Goal: Information Seeking & Learning: Learn about a topic

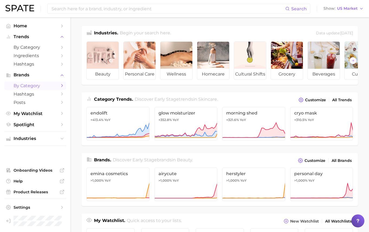
click at [47, 86] on span "by Category" at bounding box center [35, 85] width 43 height 5
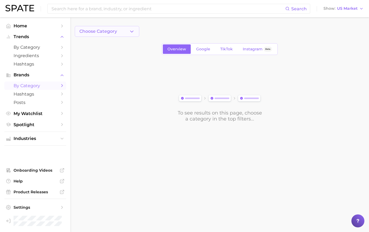
click at [120, 30] on button "Choose Category" at bounding box center [107, 31] width 64 height 11
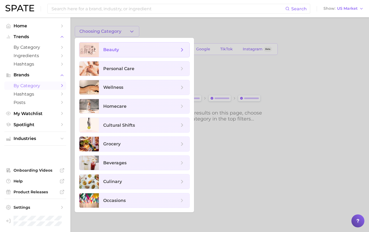
click at [138, 53] on span "beauty" at bounding box center [144, 50] width 90 height 15
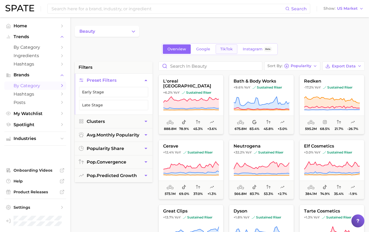
click at [226, 47] on span "TikTok" at bounding box center [226, 49] width 12 height 5
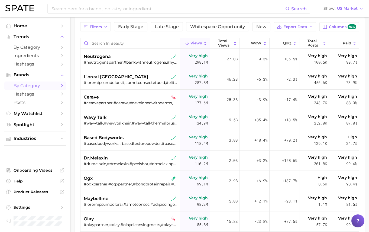
scroll to position [53, 0]
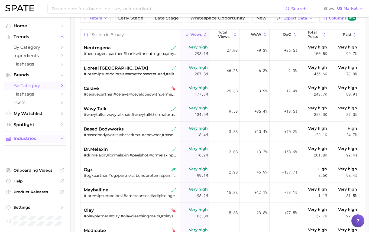
click at [32, 141] on span "Industries" at bounding box center [35, 138] width 43 height 5
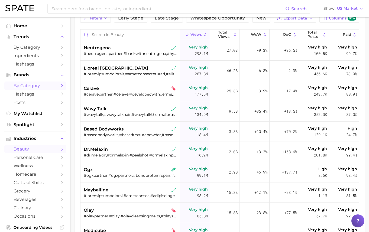
click at [31, 151] on span "beauty" at bounding box center [35, 148] width 43 height 5
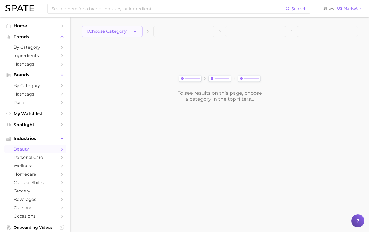
click at [129, 34] on button "1. Choose Category" at bounding box center [111, 31] width 61 height 11
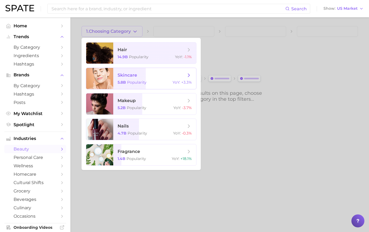
click at [130, 78] on span "skincare 5.8b Popularity YoY : +3.3%" at bounding box center [154, 78] width 83 height 21
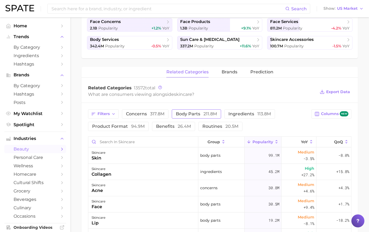
scroll to position [135, 0]
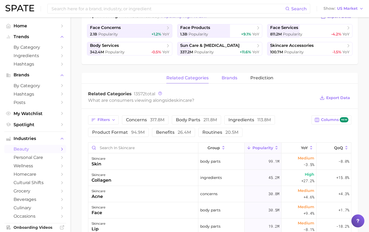
click at [227, 81] on button "brands" at bounding box center [229, 78] width 16 height 11
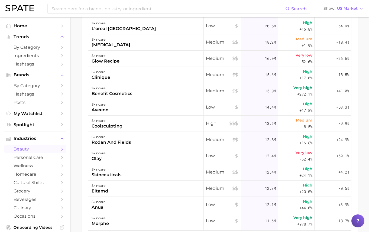
scroll to position [136, 0]
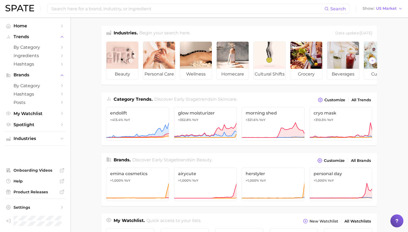
click at [396, 45] on main "Industries. Begin your search here. Data update: [DATE] beauty personal care we…" at bounding box center [239, 228] width 338 height 423
click at [386, 8] on span "US Market" at bounding box center [386, 8] width 21 height 3
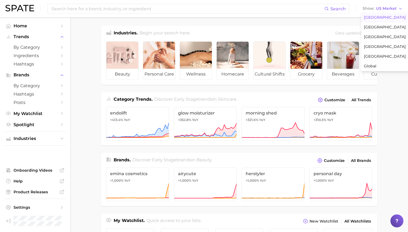
click at [392, 87] on main "Industries. Begin your search here. Data update: [DATE] beauty personal care we…" at bounding box center [239, 228] width 338 height 423
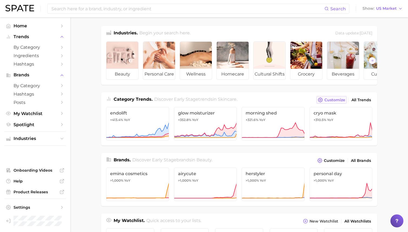
click at [326, 100] on span "Customize" at bounding box center [335, 100] width 21 height 5
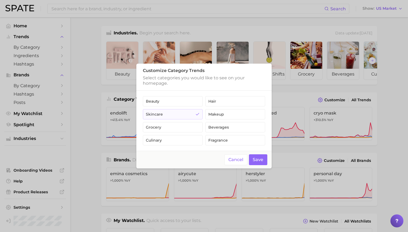
click at [305, 93] on div at bounding box center [204, 116] width 408 height 232
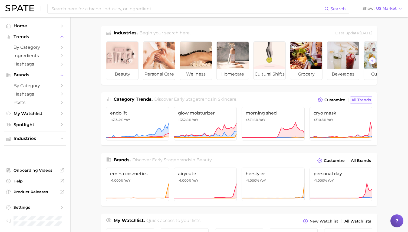
click at [366, 100] on span "All Trends" at bounding box center [361, 100] width 19 height 5
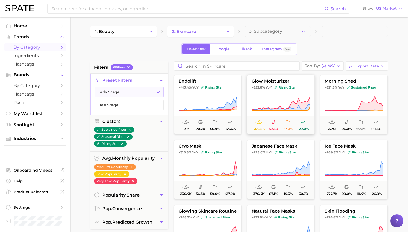
click at [274, 92] on button "glow moisturizer +352.8% YoY rising star 460.8k 59.3% 44.3% +29.0%" at bounding box center [281, 105] width 68 height 60
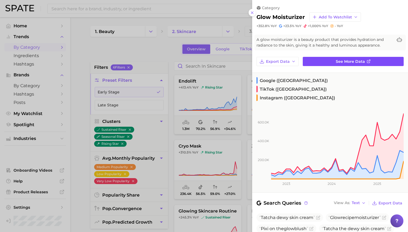
click at [334, 60] on link "See more data" at bounding box center [353, 61] width 101 height 9
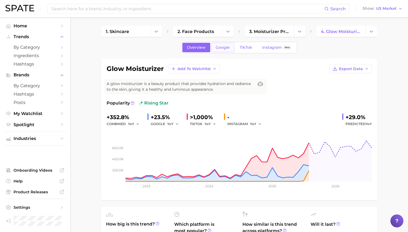
click at [221, 48] on span "Google" at bounding box center [223, 47] width 14 height 5
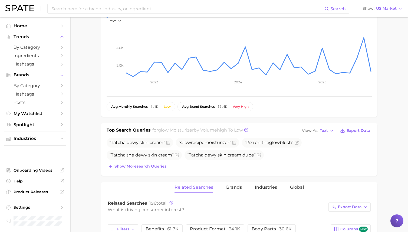
scroll to position [108, 0]
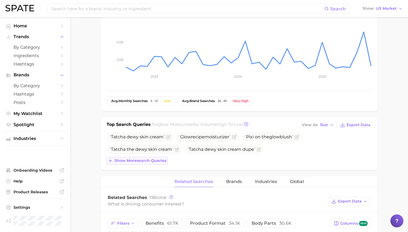
click at [144, 162] on span "Show more search queries" at bounding box center [141, 160] width 52 height 5
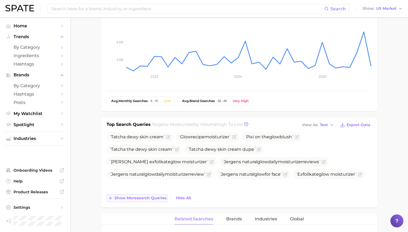
click at [150, 197] on span "Show more search queries" at bounding box center [141, 198] width 52 height 5
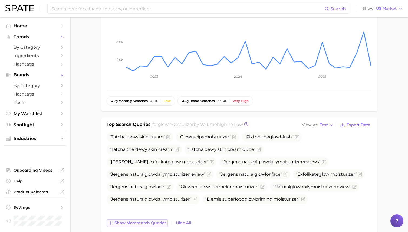
click at [154, 224] on span "Show more search queries" at bounding box center [141, 223] width 52 height 5
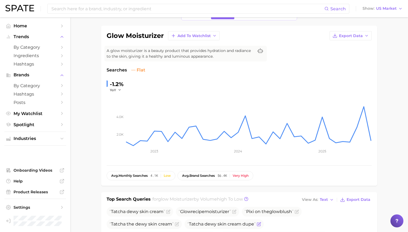
scroll to position [0, 0]
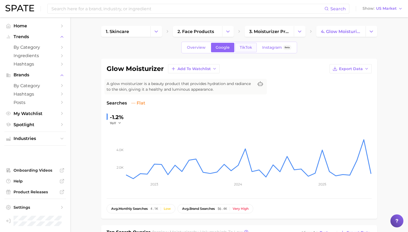
click at [249, 45] on span "TikTok" at bounding box center [246, 47] width 12 height 5
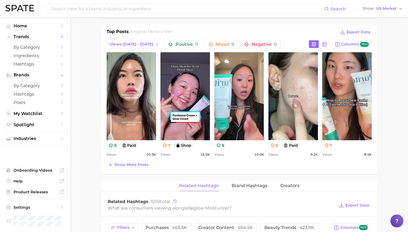
scroll to position [173, 0]
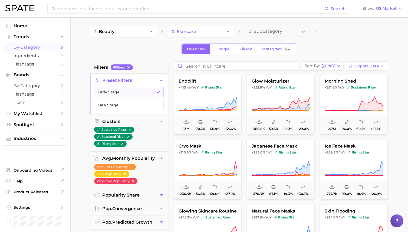
click at [334, 47] on div "Overview Google TikTok Instagram Beta" at bounding box center [239, 49] width 298 height 12
click at [225, 32] on icon "Change Category" at bounding box center [228, 32] width 6 height 6
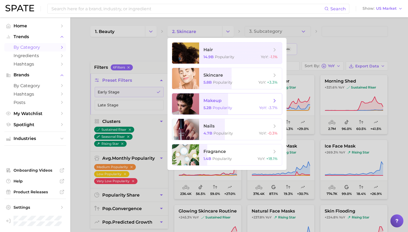
click at [215, 101] on span "makeup" at bounding box center [213, 100] width 18 height 5
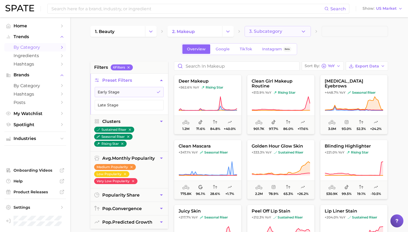
click at [292, 32] on button "3. Subcategory" at bounding box center [278, 31] width 66 height 11
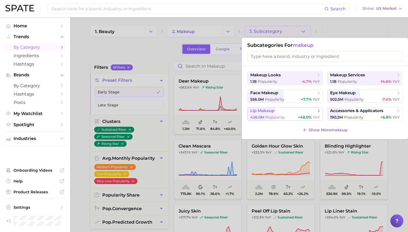
click at [289, 110] on span "lip makeup" at bounding box center [283, 110] width 66 height 5
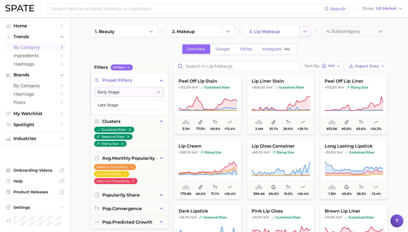
click at [307, 30] on icon "Change Category" at bounding box center [305, 32] width 6 height 6
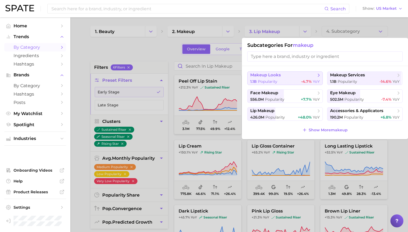
click at [283, 77] on span "makeup looks" at bounding box center [283, 75] width 66 height 5
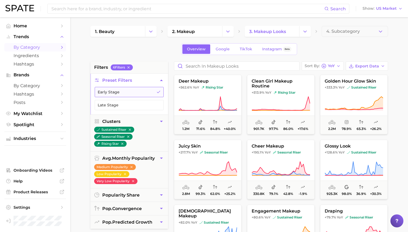
click at [151, 92] on button "Early Stage" at bounding box center [129, 92] width 69 height 10
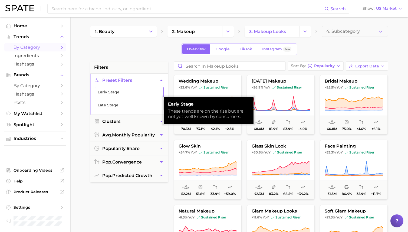
click at [146, 88] on button "Early Stage" at bounding box center [129, 92] width 69 height 10
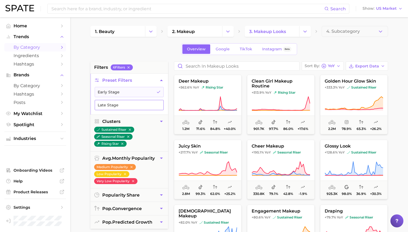
click at [140, 107] on button "Late Stage" at bounding box center [129, 105] width 69 height 10
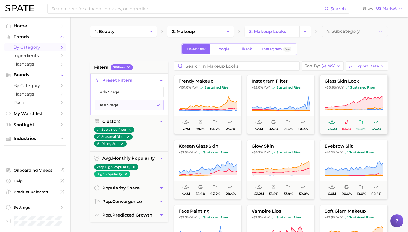
click at [369, 94] on button "glass skin look +60.6% YoY sustained riser 42.3m 83.2% 68.5% +34.2%" at bounding box center [354, 105] width 68 height 60
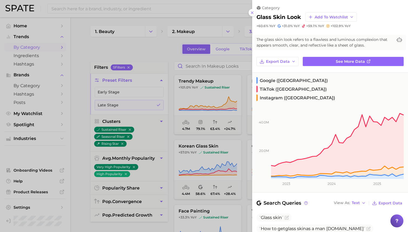
click at [157, 57] on div at bounding box center [204, 116] width 408 height 232
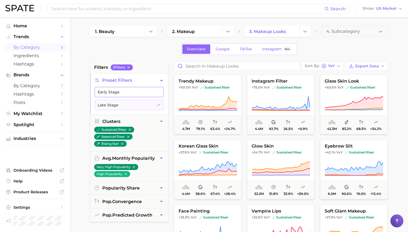
click at [140, 91] on button "Early Stage" at bounding box center [129, 92] width 69 height 10
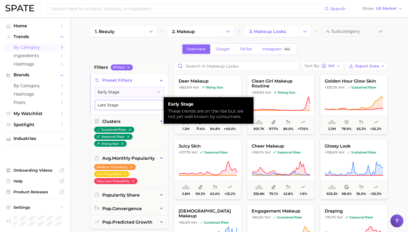
click at [136, 107] on button "Late Stage" at bounding box center [129, 105] width 69 height 10
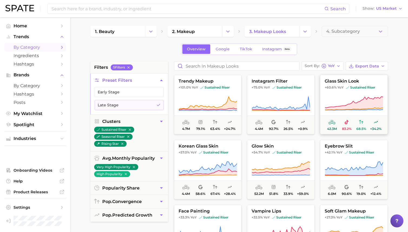
click at [334, 92] on button "glass skin look +60.6% YoY sustained riser 42.3m 83.2% 68.5% +34.2%" at bounding box center [354, 105] width 68 height 60
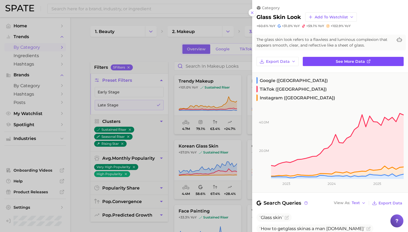
click at [341, 64] on link "See more data" at bounding box center [353, 61] width 101 height 9
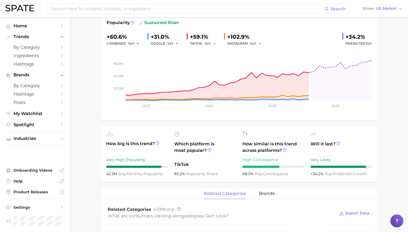
scroll to position [83, 0]
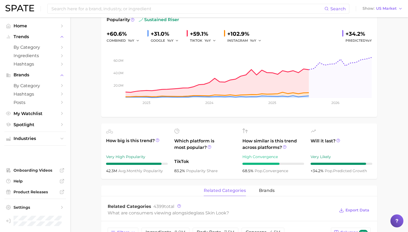
click at [123, 158] on div "Very High Popularity" at bounding box center [137, 157] width 62 height 6
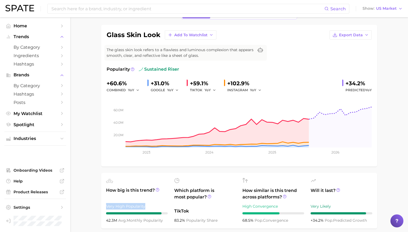
scroll to position [51, 0]
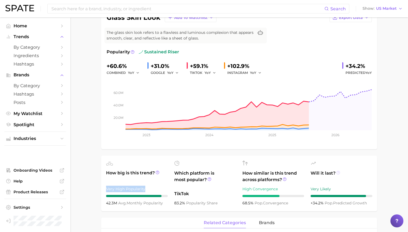
click at [337, 174] on circle at bounding box center [338, 172] width 3 height 3
click at [309, 62] on div "+60.6% combined YoY +31.0% GOOGLE YoY +59.1% TIKTOK YoY +102.9% INSTAGRAM YoY +…" at bounding box center [239, 69] width 265 height 14
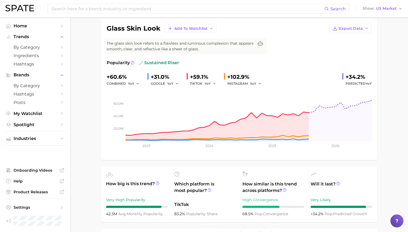
scroll to position [34, 0]
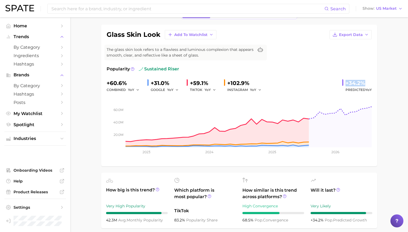
drag, startPoint x: 346, startPoint y: 82, endPoint x: 374, endPoint y: 82, distance: 27.6
click at [374, 82] on div "glass skin look Add to Watchlist Export Data The glass skin look refers to a fl…" at bounding box center [239, 96] width 276 height 142
click at [322, 60] on div "glass skin look Add to Watchlist Export Data The glass skin look refers to a fl…" at bounding box center [239, 95] width 265 height 131
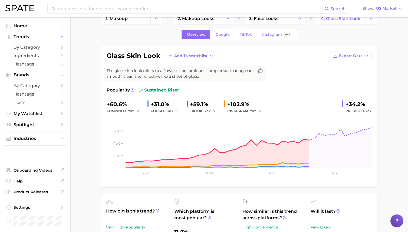
scroll to position [9, 0]
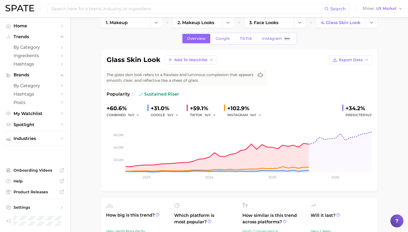
click at [132, 94] on icon at bounding box center [133, 94] width 4 height 4
click at [221, 40] on span "Google" at bounding box center [223, 38] width 14 height 5
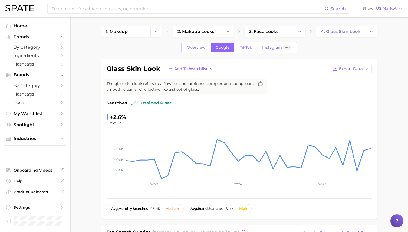
click at [115, 103] on span "Searches" at bounding box center [117, 103] width 20 height 6
click at [247, 50] on link "TikTok" at bounding box center [246, 47] width 22 height 9
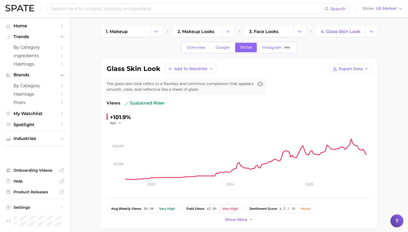
click at [115, 104] on span "Views" at bounding box center [114, 103] width 14 height 6
click at [196, 47] on span "Overview" at bounding box center [196, 47] width 19 height 5
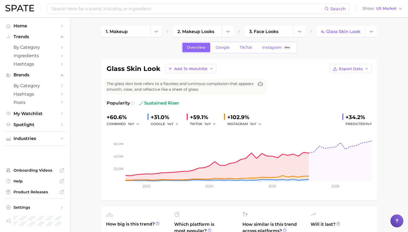
click at [133, 101] on icon at bounding box center [133, 103] width 4 height 4
click at [24, 180] on span "Help" at bounding box center [35, 181] width 43 height 5
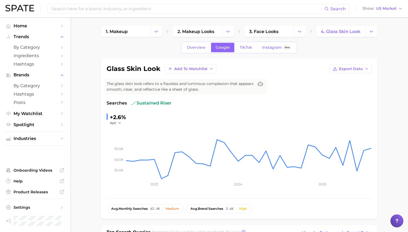
scroll to position [9, 0]
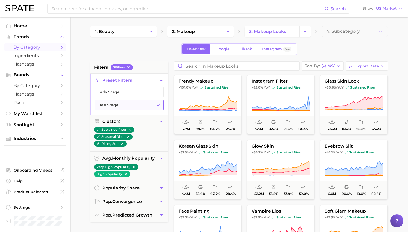
click at [125, 106] on button "Late Stage" at bounding box center [129, 105] width 69 height 10
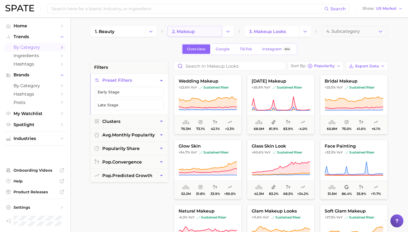
click at [212, 31] on link "2. makeup" at bounding box center [195, 31] width 55 height 11
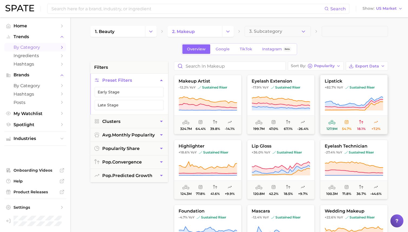
click at [344, 95] on button "lipstick +82.7% YoY sustained riser 127.9m 54.7% 18.1% +7.2%" at bounding box center [354, 105] width 68 height 60
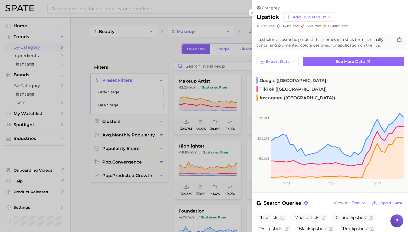
click at [161, 52] on div at bounding box center [204, 116] width 408 height 232
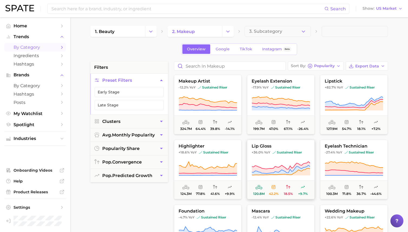
click at [288, 163] on icon at bounding box center [281, 168] width 58 height 15
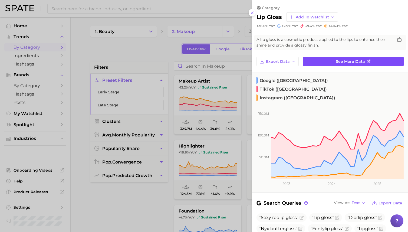
click at [348, 61] on span "See more data" at bounding box center [350, 61] width 29 height 5
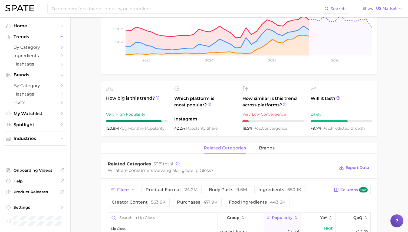
scroll to position [149, 0]
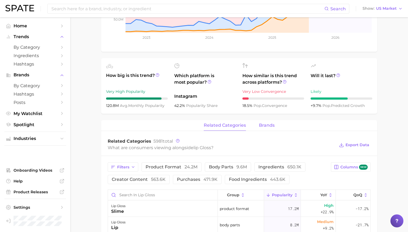
click at [267, 127] on span "brands" at bounding box center [267, 125] width 16 height 5
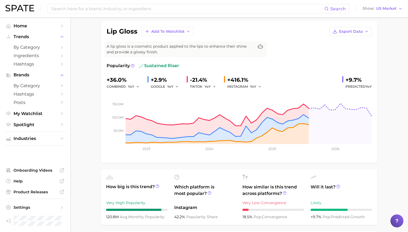
scroll to position [0, 0]
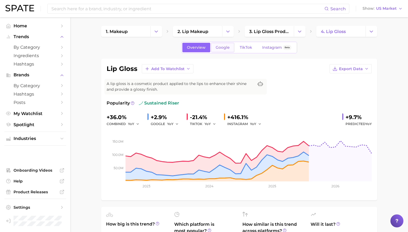
click at [224, 46] on span "Google" at bounding box center [223, 47] width 14 height 5
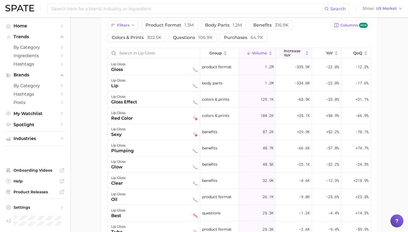
scroll to position [210, 0]
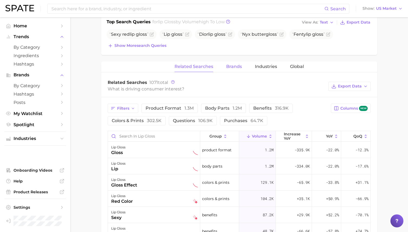
click at [231, 65] on span "Brands" at bounding box center [234, 66] width 16 height 5
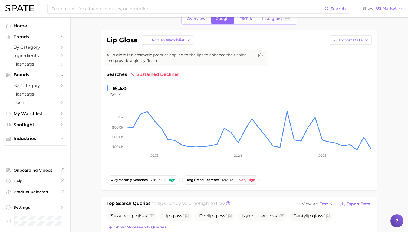
scroll to position [0, 0]
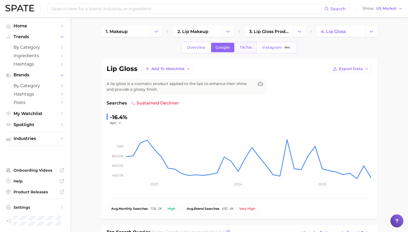
click at [245, 45] on link "TikTok" at bounding box center [246, 47] width 22 height 9
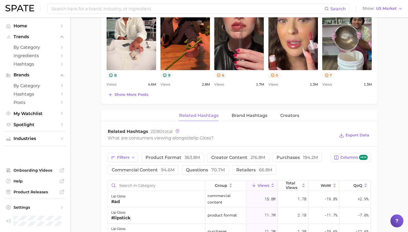
scroll to position [387, 0]
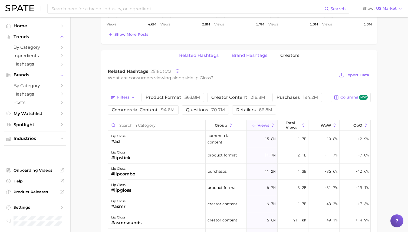
click at [255, 57] on span "Brand Hashtags" at bounding box center [250, 55] width 36 height 5
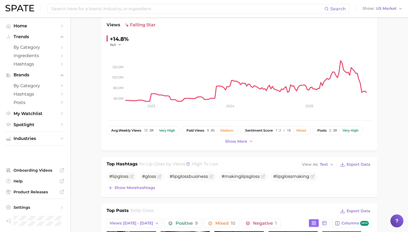
scroll to position [0, 0]
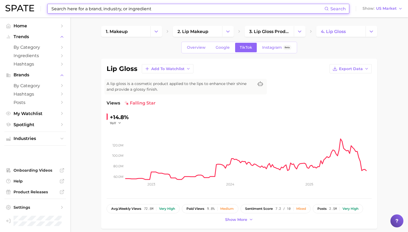
click at [146, 11] on input at bounding box center [188, 8] width 274 height 9
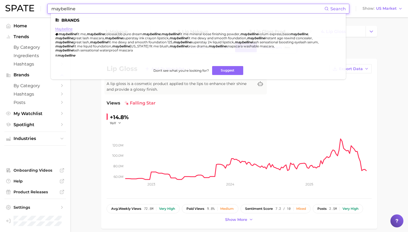
type input "maybelline"
click at [67, 28] on link "maybelline" at bounding box center [63, 29] width 17 height 4
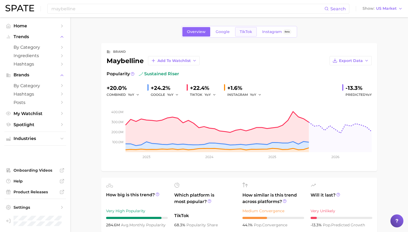
click at [243, 29] on link "TikTok" at bounding box center [246, 31] width 22 height 9
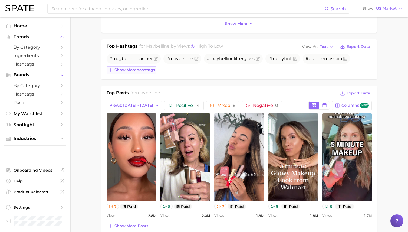
click at [124, 69] on span "Show more hashtags" at bounding box center [135, 70] width 41 height 5
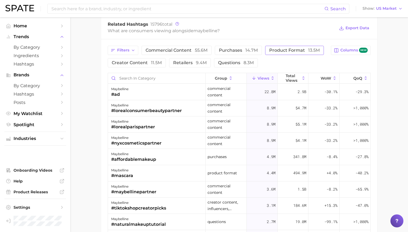
click at [296, 53] on button "product format 13.5m" at bounding box center [294, 50] width 59 height 9
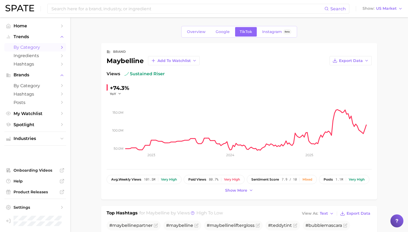
click at [32, 46] on span "by Category" at bounding box center [35, 47] width 43 height 5
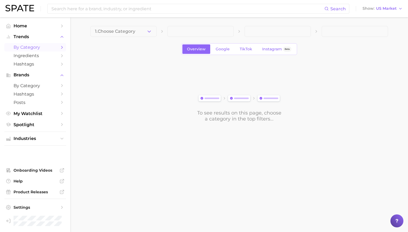
click at [127, 25] on main "1. Choose Category Overview Google TikTok Instagram Beta To see results on this…" at bounding box center [239, 83] width 338 height 132
click at [126, 35] on button "1. Choose Category" at bounding box center [123, 31] width 66 height 11
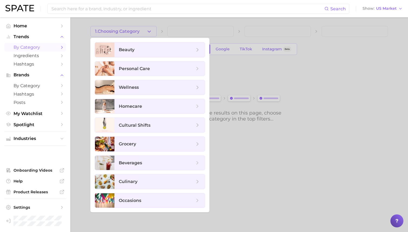
click at [76, 86] on div at bounding box center [204, 116] width 408 height 232
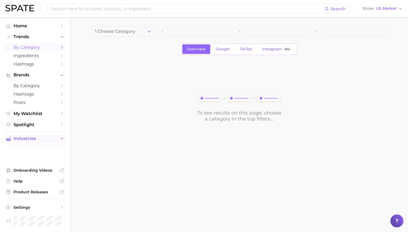
click at [28, 138] on span "Industries" at bounding box center [35, 138] width 43 height 5
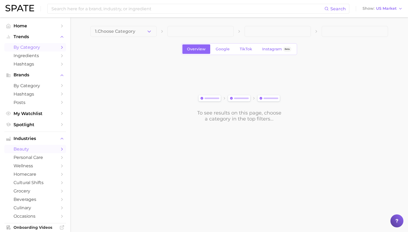
click at [26, 148] on span "beauty" at bounding box center [35, 148] width 43 height 5
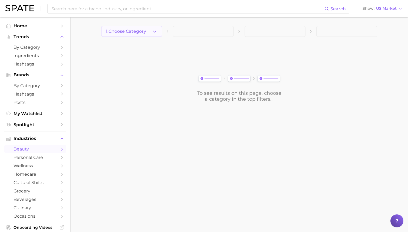
click at [145, 33] on span "1. Choose Category" at bounding box center [126, 31] width 40 height 5
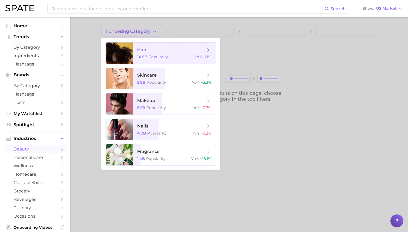
click at [149, 56] on span "Popularity" at bounding box center [158, 56] width 19 height 5
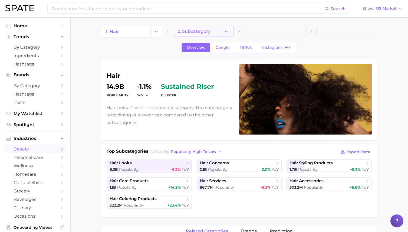
click at [224, 33] on icon "button" at bounding box center [227, 32] width 6 height 6
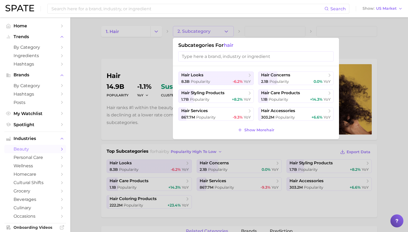
click at [142, 52] on div at bounding box center [204, 116] width 408 height 232
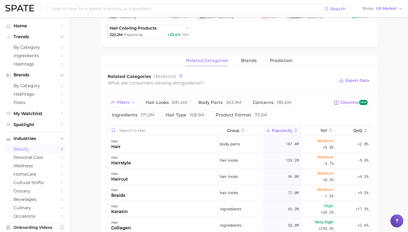
scroll to position [173, 0]
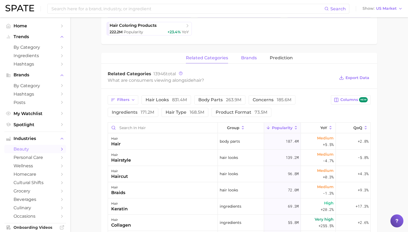
click at [251, 57] on span "brands" at bounding box center [249, 57] width 16 height 5
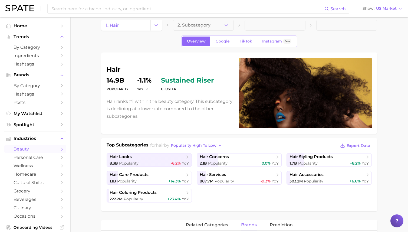
scroll to position [0, 0]
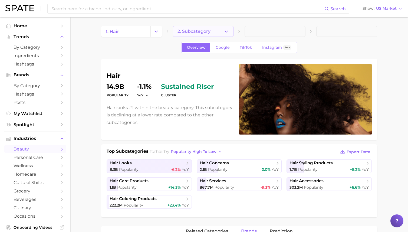
click at [217, 30] on button "2. Subcategory" at bounding box center [203, 31] width 61 height 11
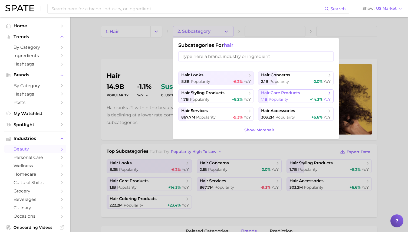
click at [276, 100] on span "Popularity" at bounding box center [278, 99] width 19 height 5
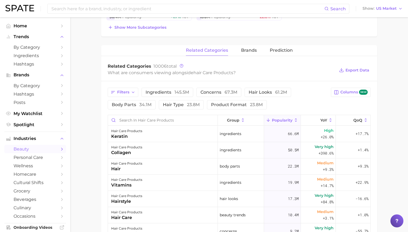
scroll to position [185, 0]
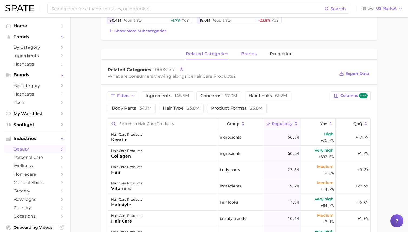
click at [250, 55] on span "brands" at bounding box center [249, 53] width 16 height 5
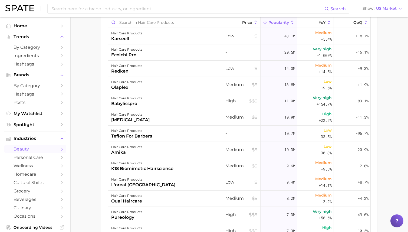
scroll to position [274, 0]
click at [188, 66] on div "hair care products redken" at bounding box center [165, 68] width 115 height 16
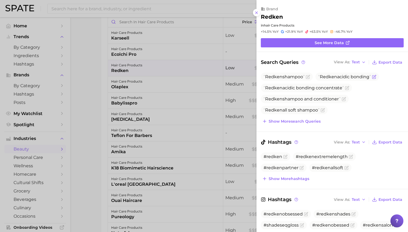
scroll to position [0, 0]
click at [312, 41] on link "See more data" at bounding box center [332, 42] width 143 height 9
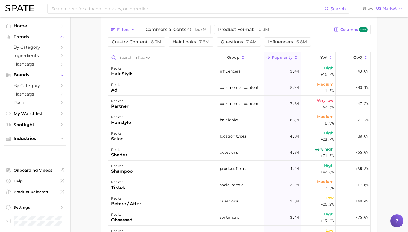
scroll to position [258, 0]
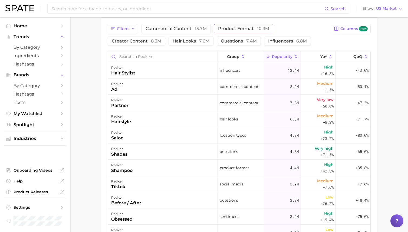
click at [247, 28] on span "product format 10.3m" at bounding box center [243, 29] width 51 height 4
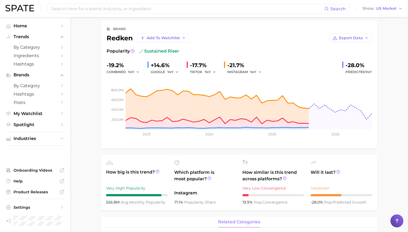
scroll to position [0, 0]
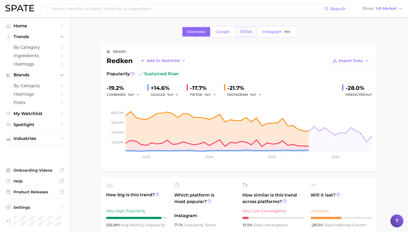
click at [248, 31] on span "TikTok" at bounding box center [246, 32] width 12 height 5
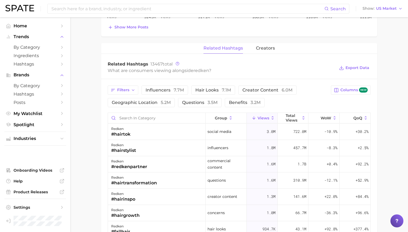
scroll to position [376, 0]
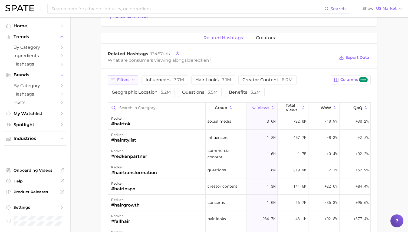
click at [125, 79] on span "Filters" at bounding box center [123, 79] width 12 height 5
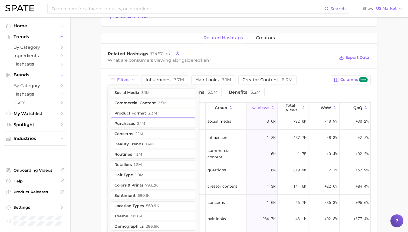
click at [127, 112] on button "product format 2.3m" at bounding box center [153, 113] width 84 height 9
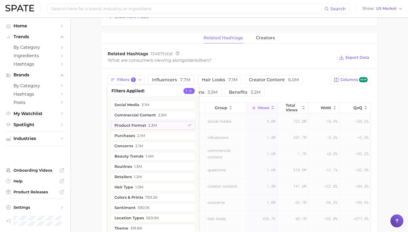
click at [94, 92] on main "Overview Google TikTok Instagram Beta brand redken Add to Watchlist Export Data…" at bounding box center [239, 5] width 338 height 726
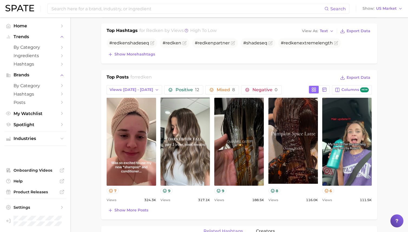
scroll to position [196, 0]
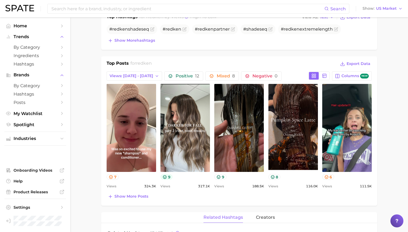
click at [166, 175] on icon at bounding box center [165, 177] width 4 height 4
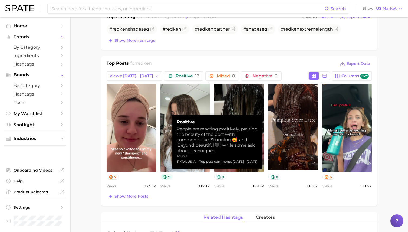
click at [166, 175] on icon at bounding box center [165, 177] width 4 height 4
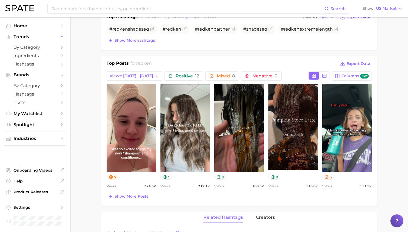
click at [112, 175] on icon at bounding box center [111, 177] width 4 height 4
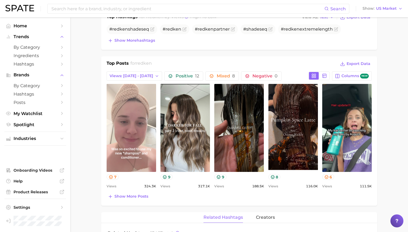
click at [126, 130] on link "view post on TikTok" at bounding box center [132, 128] width 50 height 88
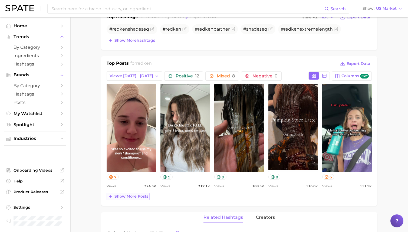
click at [128, 196] on span "Show more posts" at bounding box center [132, 196] width 34 height 5
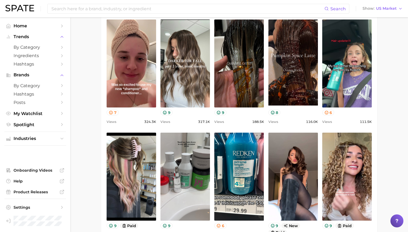
scroll to position [264, 0]
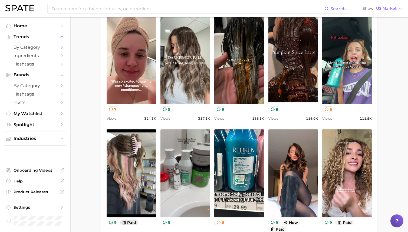
click at [135, 221] on button "paid" at bounding box center [129, 223] width 19 height 6
click at [168, 107] on button "9" at bounding box center [167, 109] width 12 height 6
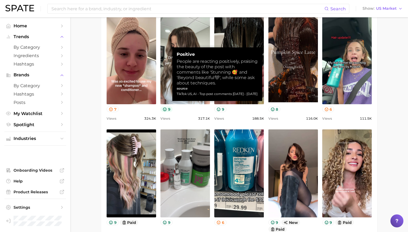
click at [168, 107] on button "9" at bounding box center [167, 109] width 12 height 6
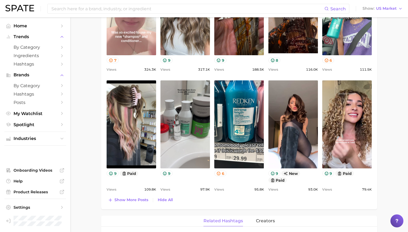
scroll to position [351, 0]
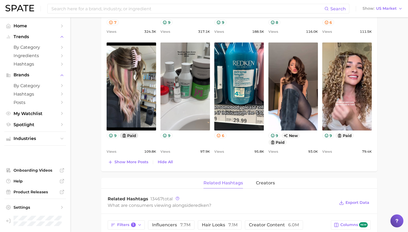
click at [126, 136] on button "paid" at bounding box center [129, 136] width 19 height 6
click at [98, 130] on main "Overview Google TikTok Instagram Beta brand redken Add to Watchlist Export Data…" at bounding box center [239, 89] width 338 height 847
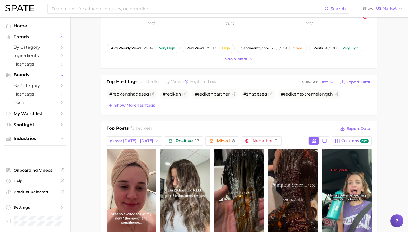
scroll to position [96, 0]
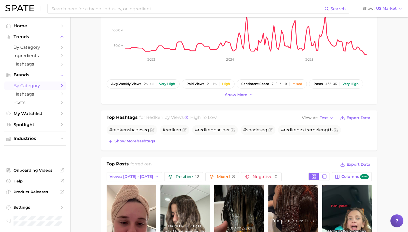
click at [29, 85] on span "by Category" at bounding box center [35, 85] width 43 height 5
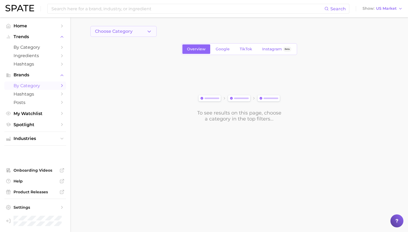
click at [126, 30] on span "Choose Category" at bounding box center [114, 31] width 38 height 5
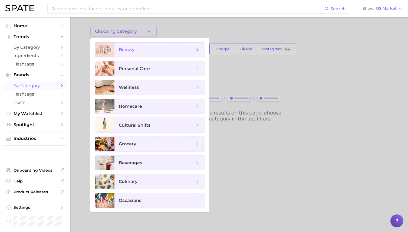
click at [131, 45] on span "beauty" at bounding box center [160, 50] width 90 height 15
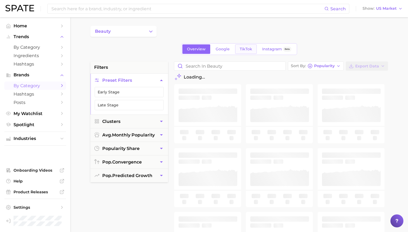
click at [253, 52] on link "TikTok" at bounding box center [246, 48] width 22 height 9
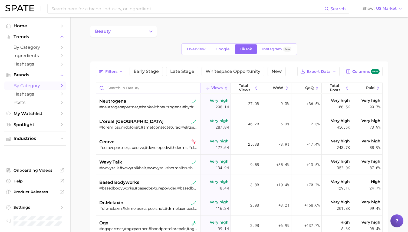
click at [151, 88] on input "Search in beauty" at bounding box center [148, 88] width 104 height 10
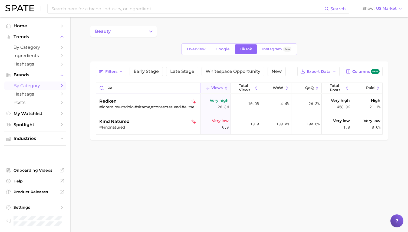
type input "r"
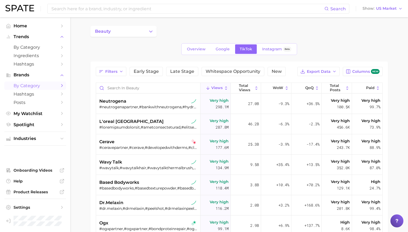
click at [390, 84] on main "beauty Overview Google TikTok Instagram Beta Filters Early Stage Late Stage Whi…" at bounding box center [239, 182] width 338 height 330
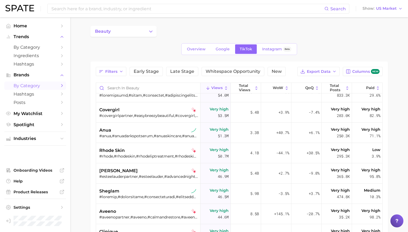
scroll to position [398, 0]
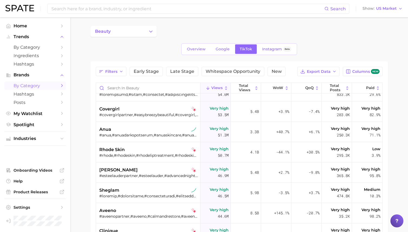
click at [174, 41] on div "beauty Overview Google TikTok Instagram Beta Filters Early Stage Late Stage Whi…" at bounding box center [239, 173] width 298 height 294
click at [43, 47] on span "by Category" at bounding box center [35, 47] width 43 height 5
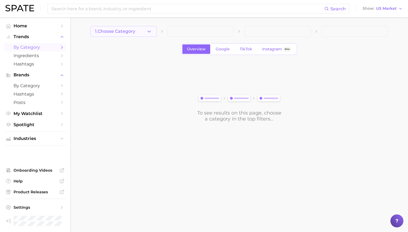
click at [131, 29] on span "1. Choose Category" at bounding box center [115, 31] width 40 height 5
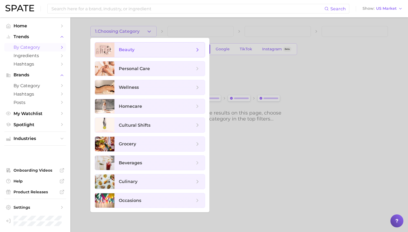
click at [137, 47] on span "beauty" at bounding box center [157, 50] width 76 height 6
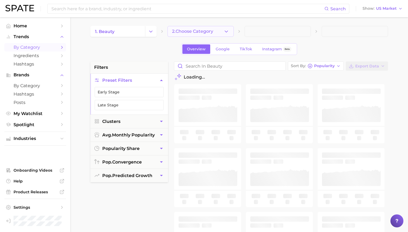
click at [187, 31] on span "2. Choose Category" at bounding box center [192, 31] width 41 height 5
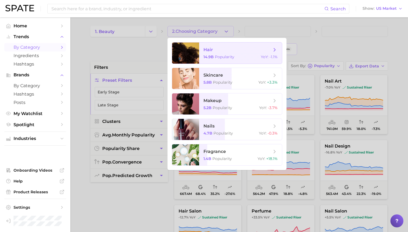
click at [208, 51] on span "hair" at bounding box center [208, 49] width 9 height 5
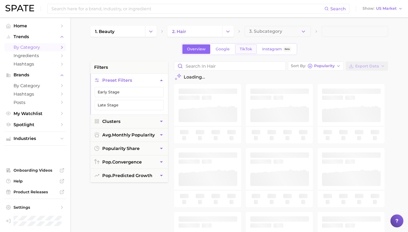
click at [245, 48] on span "TikTok" at bounding box center [246, 49] width 12 height 5
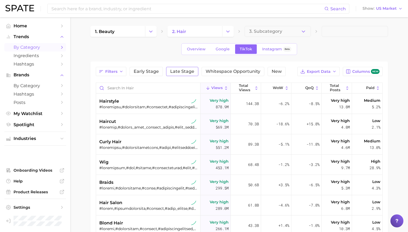
click at [185, 74] on span "Late Stage" at bounding box center [182, 71] width 24 height 4
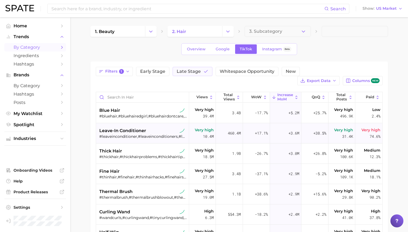
click at [127, 132] on span "leave-in conditioner" at bounding box center [122, 131] width 47 height 6
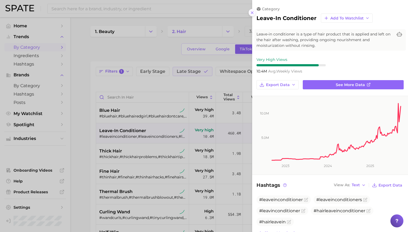
click at [252, 13] on line at bounding box center [252, 13] width 2 height 2
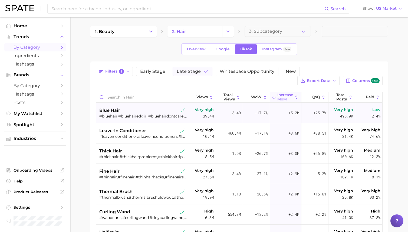
click at [145, 110] on div "blue hair" at bounding box center [142, 110] width 87 height 6
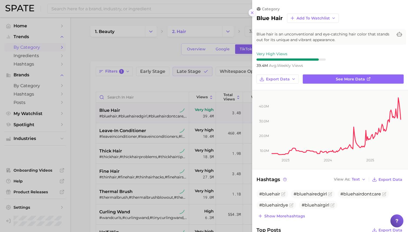
click at [251, 14] on icon at bounding box center [252, 13] width 4 height 4
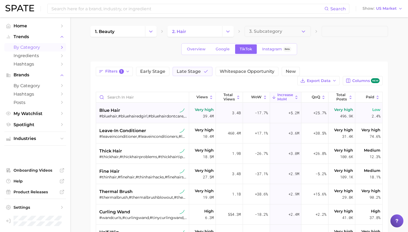
click at [373, 118] on span "2.4%" at bounding box center [376, 116] width 9 height 6
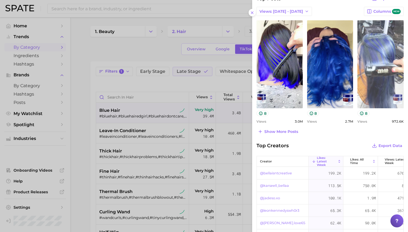
scroll to position [266, 0]
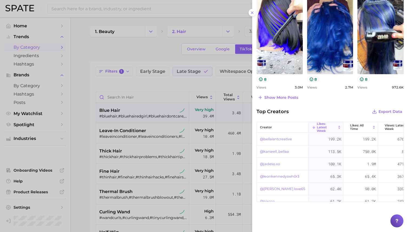
click at [132, 60] on div at bounding box center [204, 116] width 408 height 232
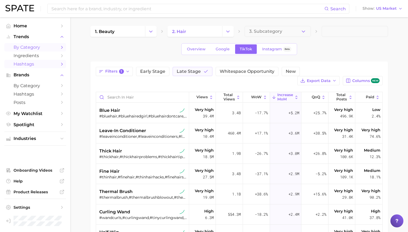
click at [41, 67] on link "Hashtags" at bounding box center [35, 64] width 62 height 8
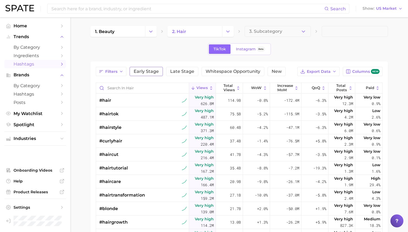
click at [144, 71] on span "Early Stage" at bounding box center [146, 71] width 25 height 4
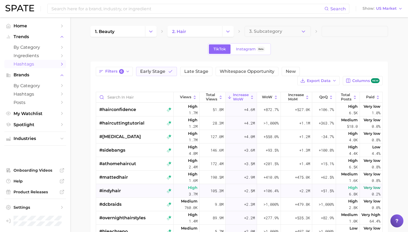
click at [131, 190] on div "#indyhair" at bounding box center [135, 191] width 72 height 14
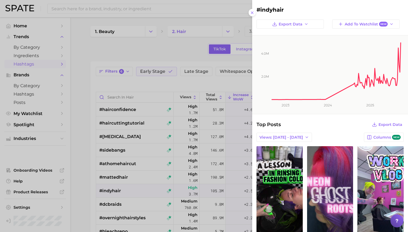
click at [151, 142] on div at bounding box center [204, 116] width 408 height 232
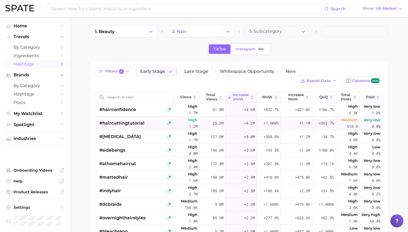
click at [138, 125] on span "#haircuttingtutorial" at bounding box center [121, 123] width 45 height 6
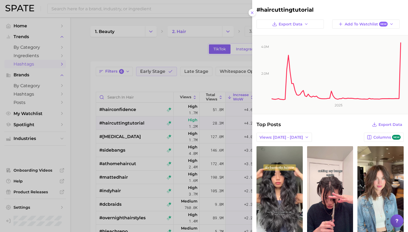
click at [177, 51] on div at bounding box center [204, 116] width 408 height 232
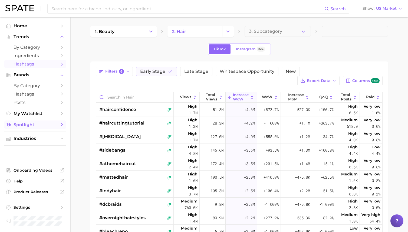
click at [50, 123] on span "Spotlight" at bounding box center [35, 124] width 43 height 5
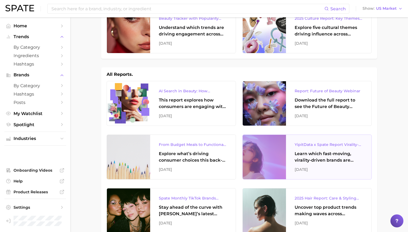
scroll to position [57, 0]
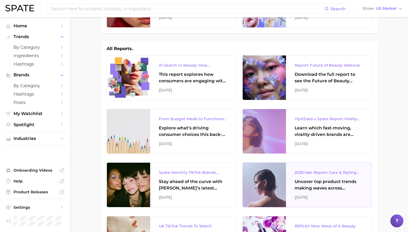
click at [311, 179] on div "Uncover top product trends making waves across platforms — along with key insig…" at bounding box center [329, 184] width 68 height 13
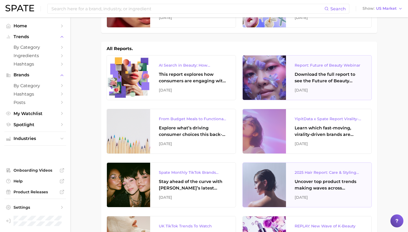
scroll to position [0, 0]
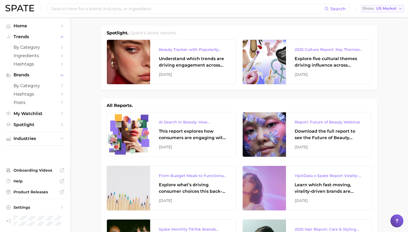
click at [389, 12] on button "Show US Market" at bounding box center [382, 8] width 43 height 7
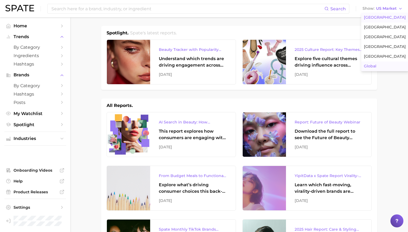
click at [373, 68] on span "Global" at bounding box center [370, 66] width 12 height 5
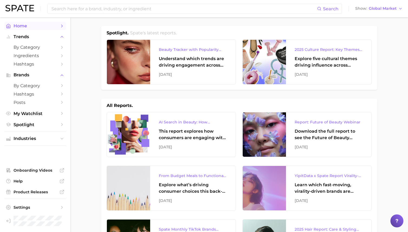
click at [29, 28] on span "Home" at bounding box center [35, 25] width 43 height 5
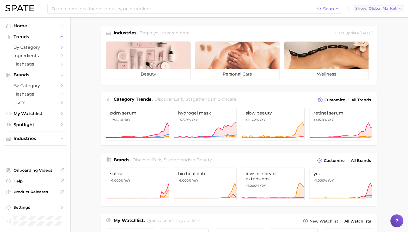
click at [394, 7] on span "Global Market" at bounding box center [383, 8] width 28 height 3
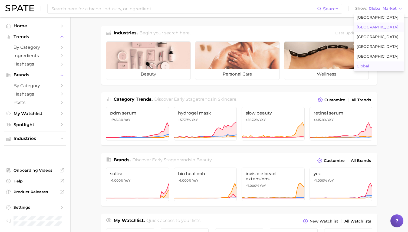
click at [381, 25] on button "United Kingdom" at bounding box center [379, 27] width 50 height 10
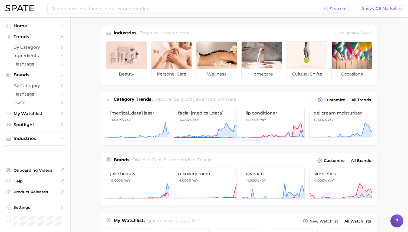
click at [394, 8] on span "GB Market" at bounding box center [386, 8] width 21 height 3
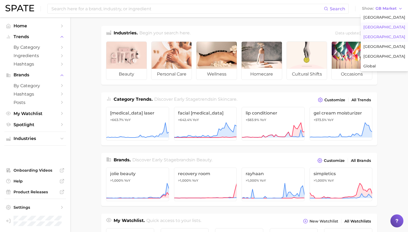
click at [385, 36] on button "France" at bounding box center [384, 37] width 47 height 10
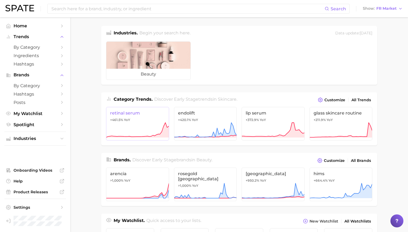
click at [149, 119] on link "retinal serum +461.5% YoY" at bounding box center [137, 124] width 63 height 34
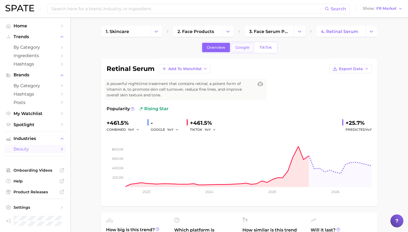
click at [237, 51] on link "Google" at bounding box center [242, 47] width 23 height 9
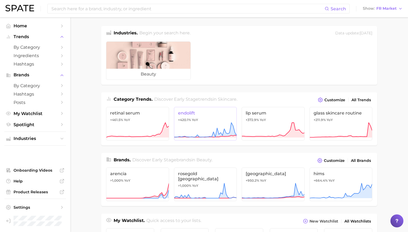
click at [223, 127] on icon at bounding box center [205, 130] width 63 height 16
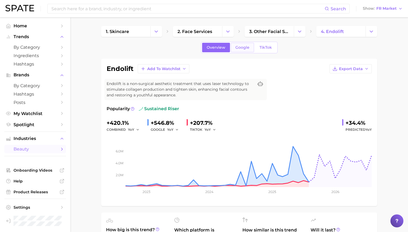
click at [243, 47] on span "Google" at bounding box center [243, 47] width 14 height 5
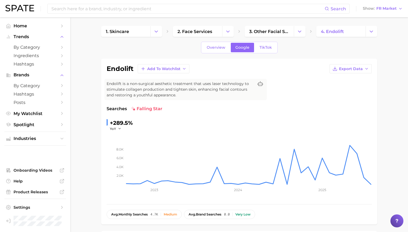
click at [386, 12] on div "Search Show FR Market" at bounding box center [203, 8] width 397 height 17
click at [390, 8] on span "FR Market" at bounding box center [387, 8] width 20 height 3
click at [22, 7] on img at bounding box center [19, 8] width 29 height 6
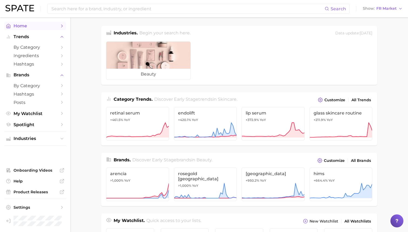
click at [24, 28] on span "Home" at bounding box center [35, 25] width 43 height 5
